Goal: Task Accomplishment & Management: Use online tool/utility

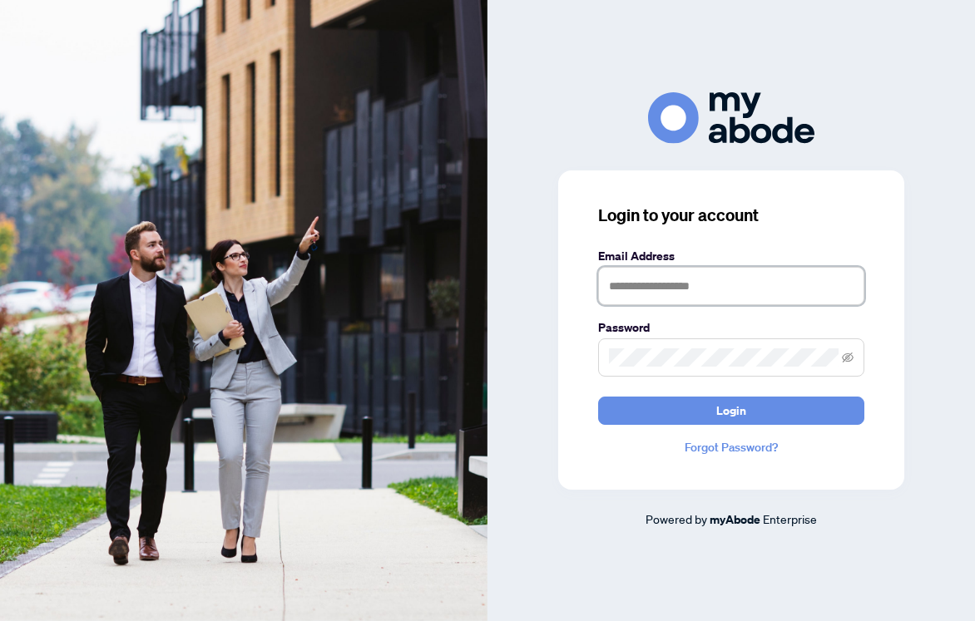
type input "**********"
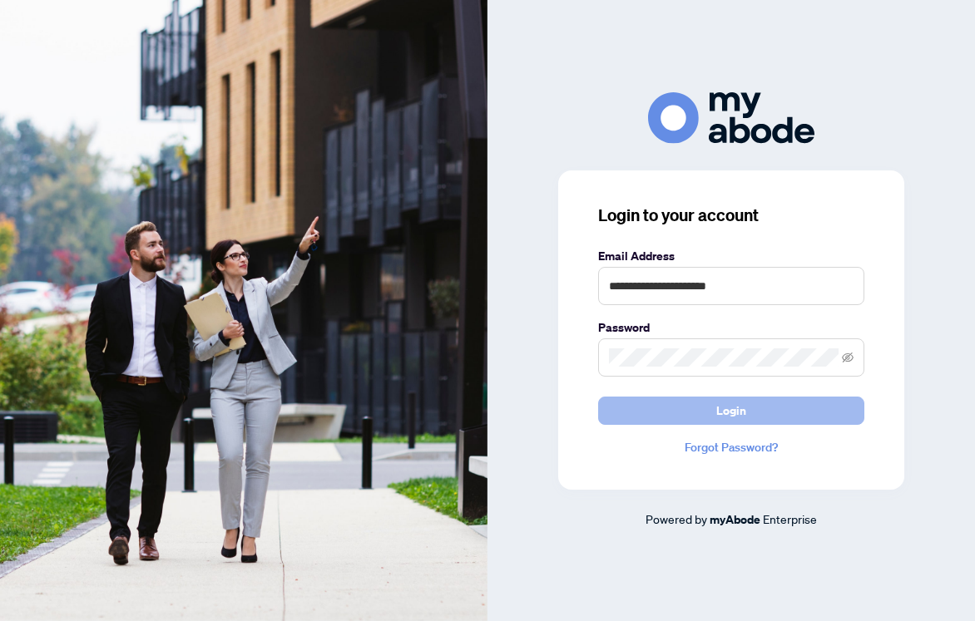
click at [747, 409] on button "Login" at bounding box center [731, 411] width 266 height 28
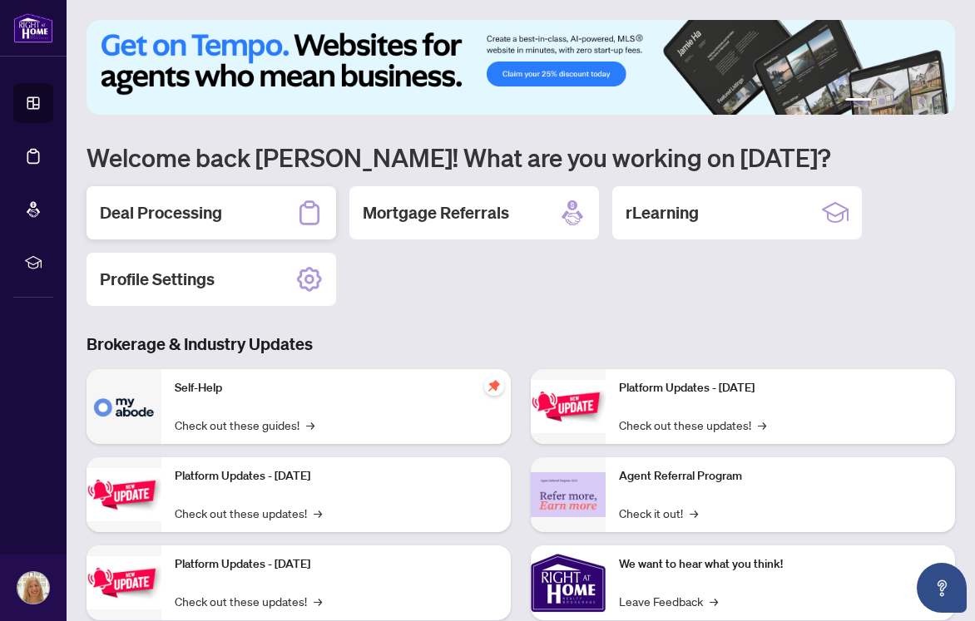
click at [243, 217] on div "Deal Processing" at bounding box center [212, 212] width 250 height 53
